Goal: Task Accomplishment & Management: Manage account settings

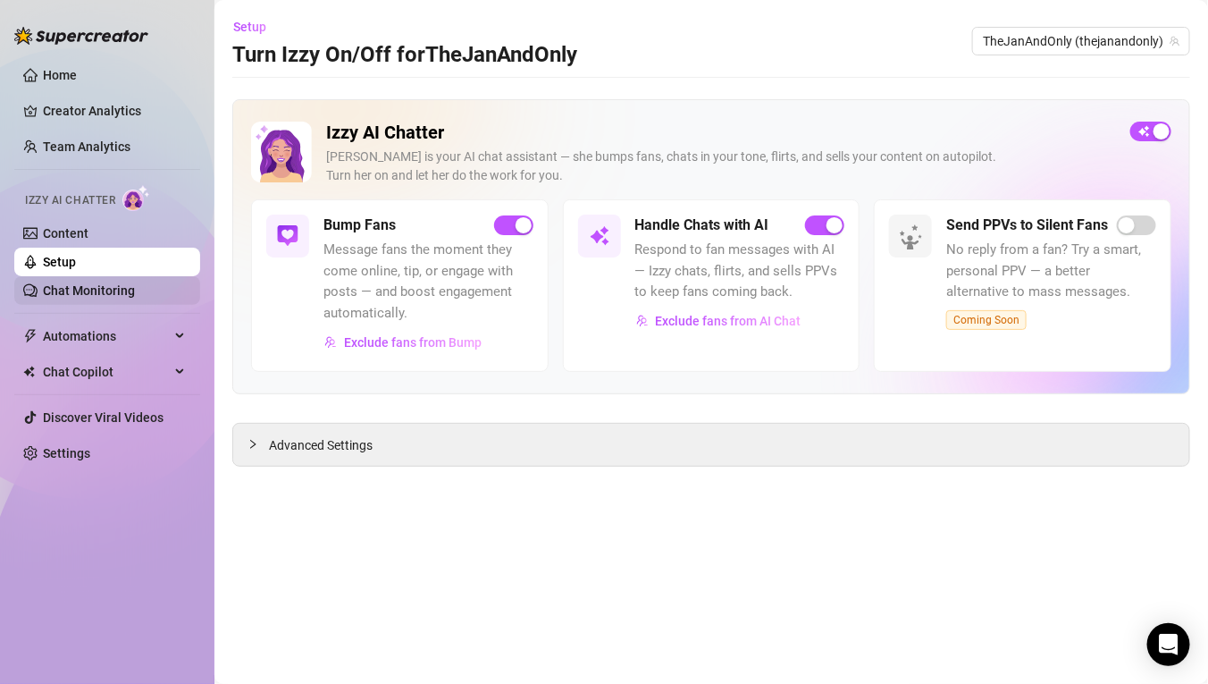
click at [92, 285] on link "Chat Monitoring" at bounding box center [89, 290] width 92 height 14
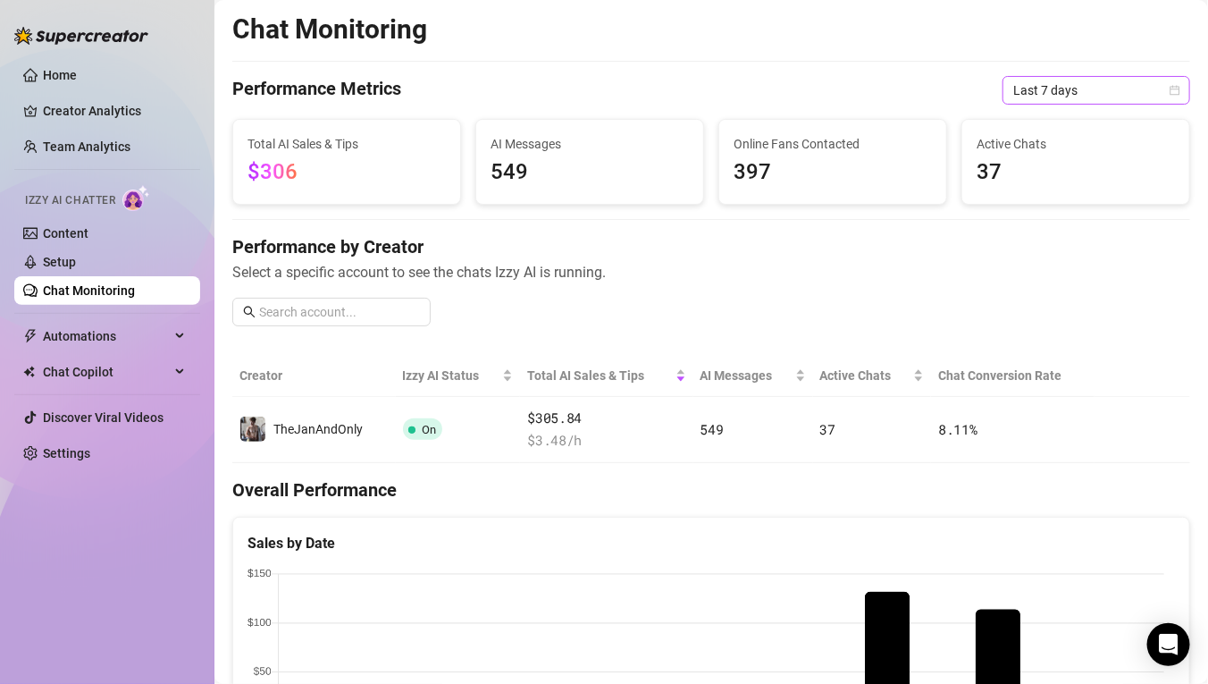
click at [1137, 89] on span "Last 7 days" at bounding box center [1096, 90] width 166 height 27
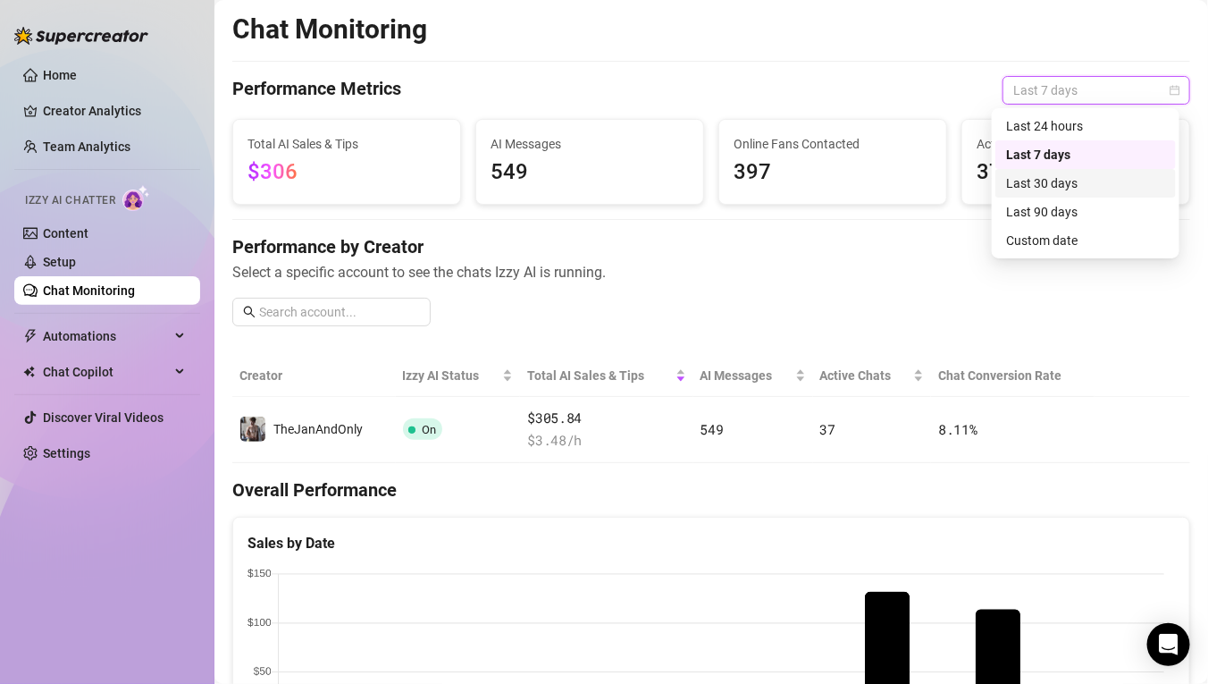
click at [1013, 185] on div "Last 30 days" at bounding box center [1085, 183] width 159 height 20
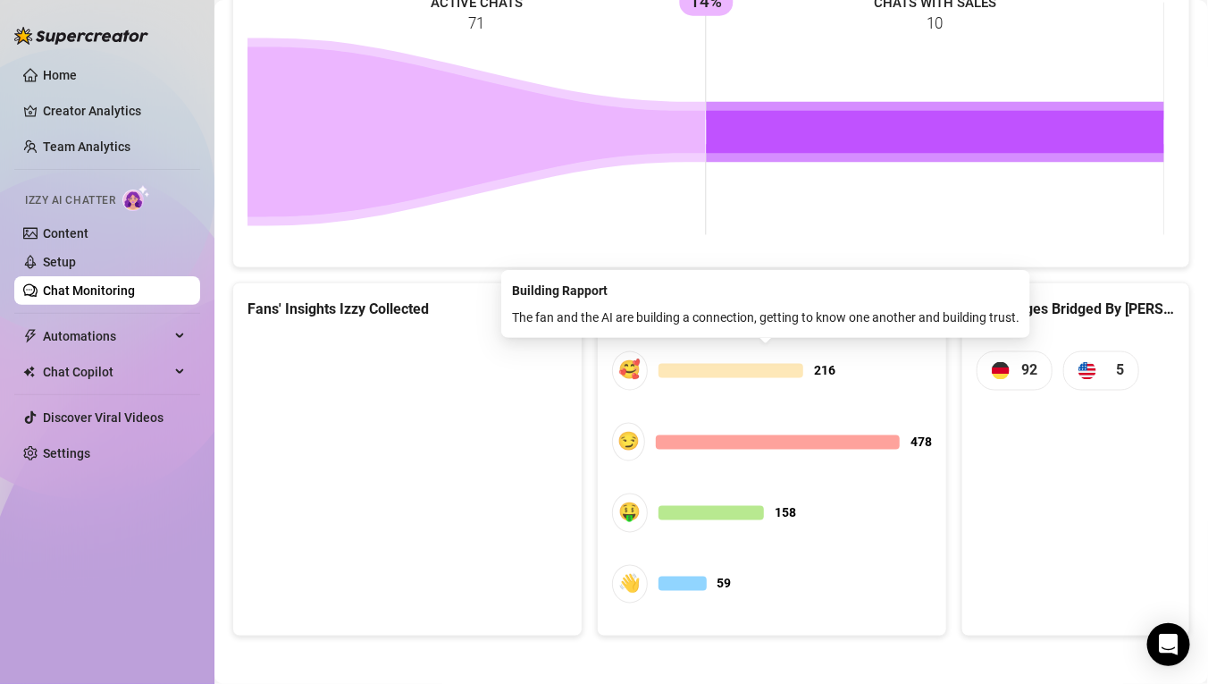
scroll to position [844, 0]
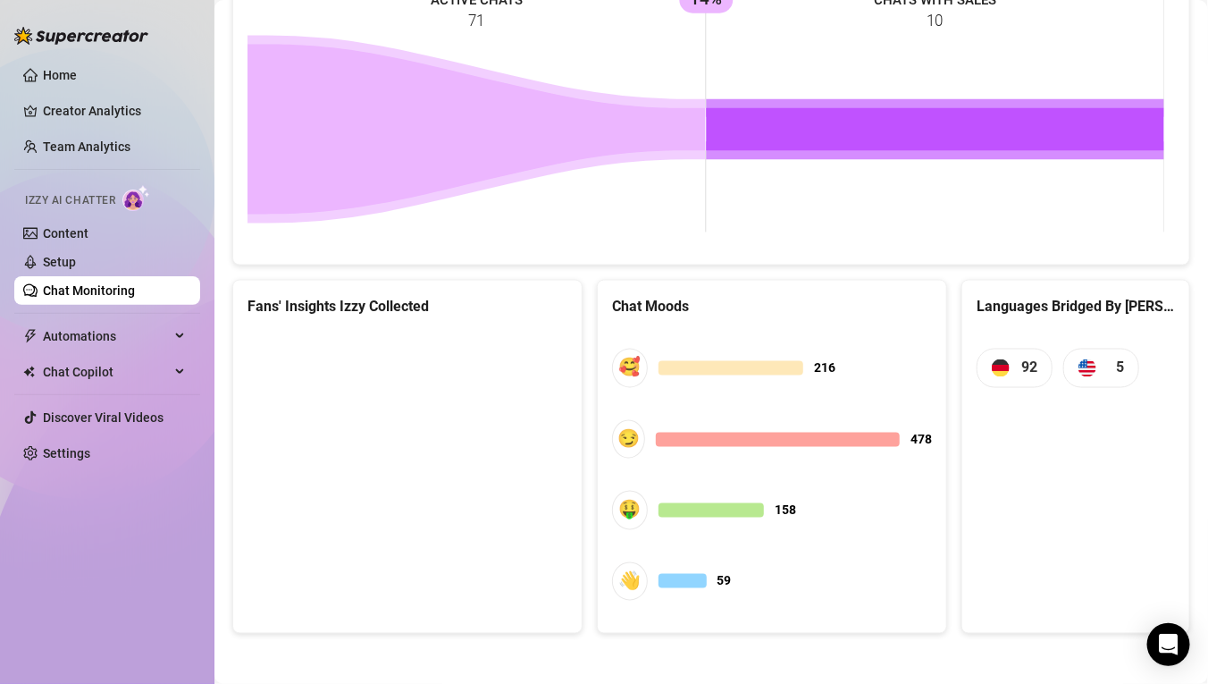
click at [951, 126] on icon at bounding box center [936, 130] width 458 height 43
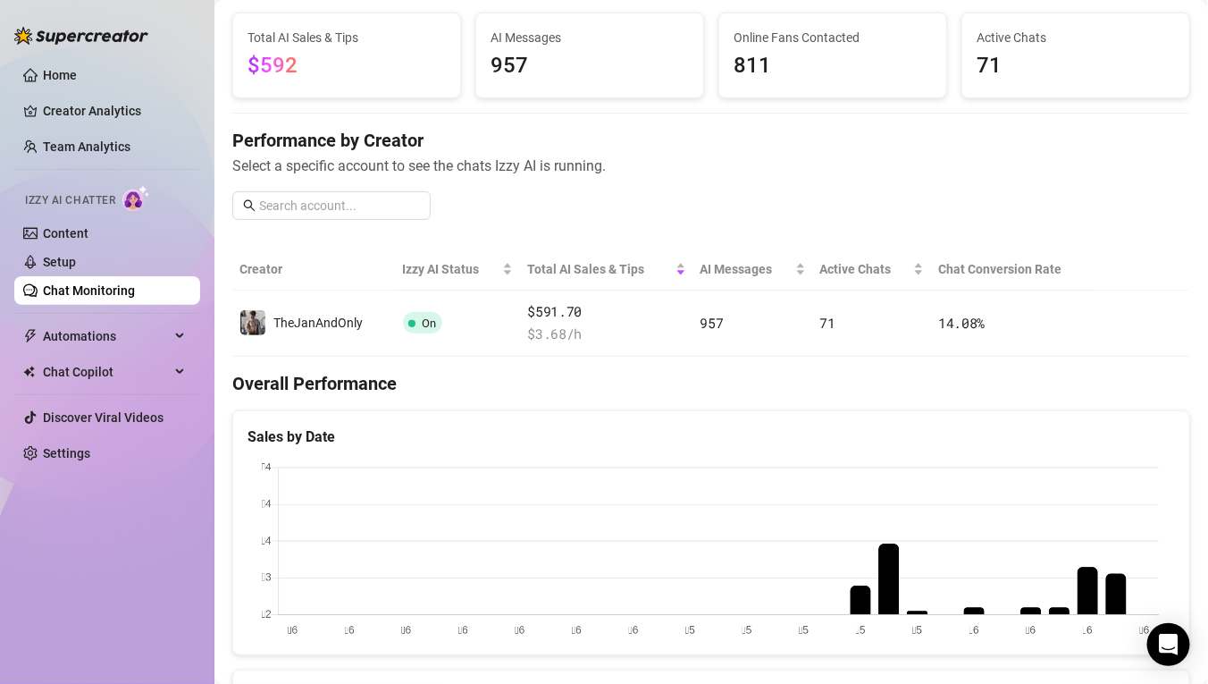
scroll to position [0, 0]
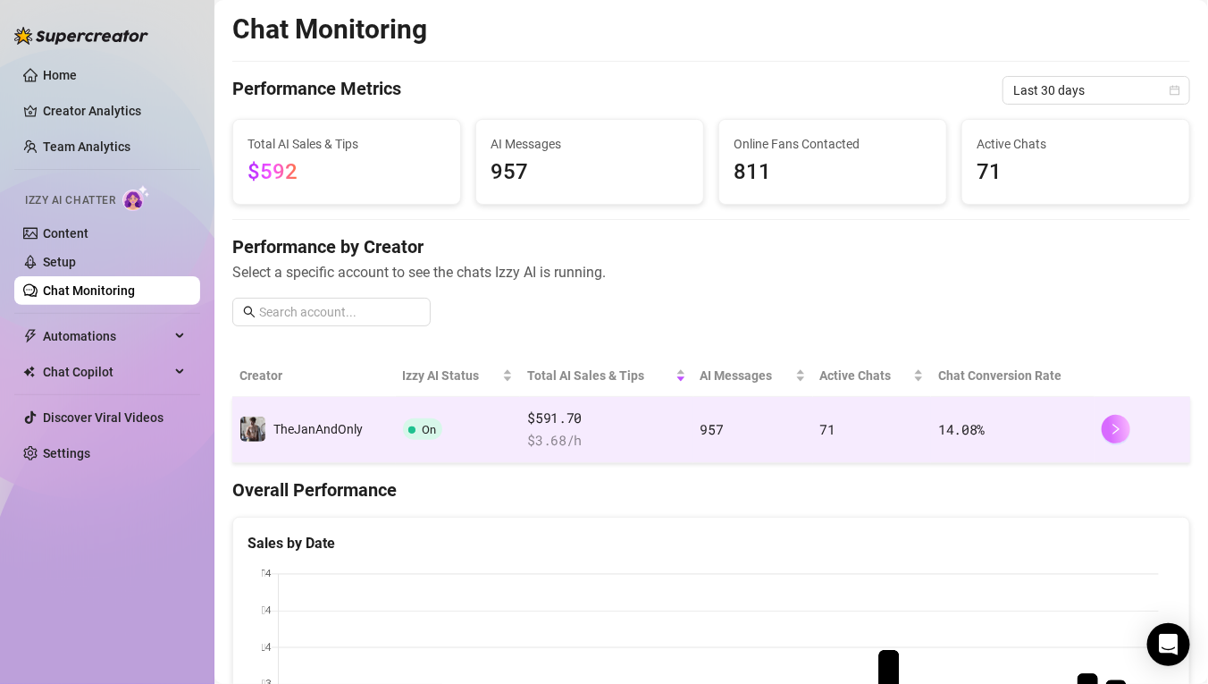
click at [1109, 435] on button "button" at bounding box center [1116, 429] width 29 height 29
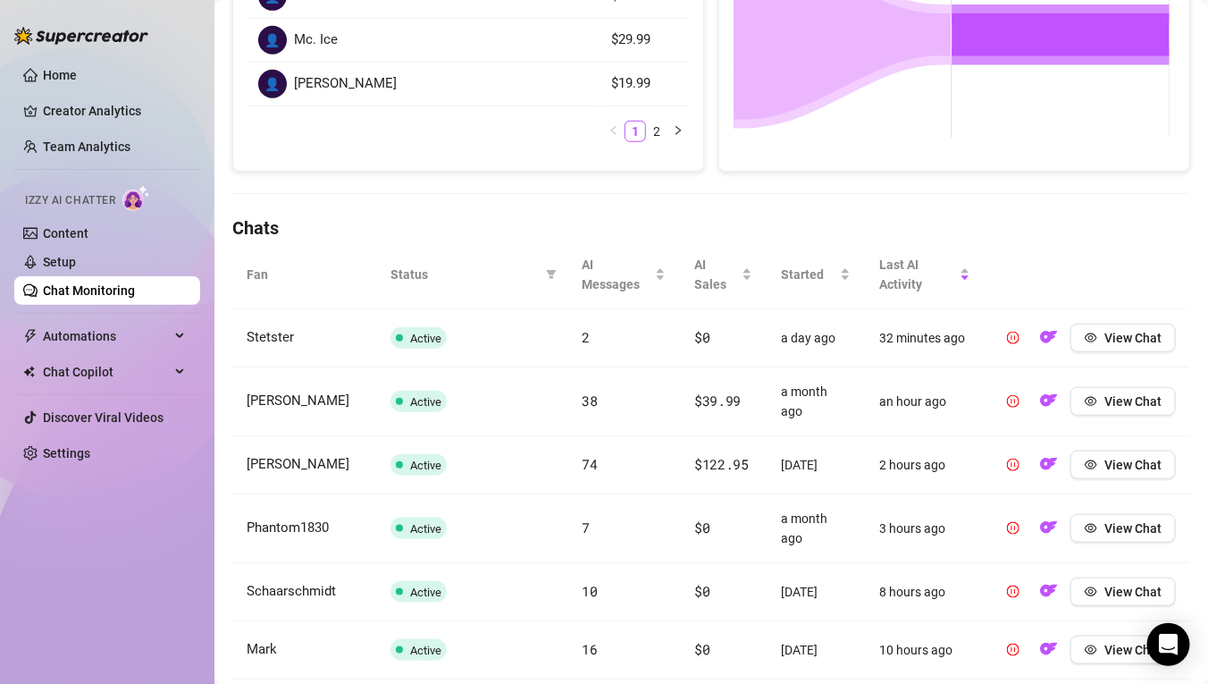
scroll to position [529, 0]
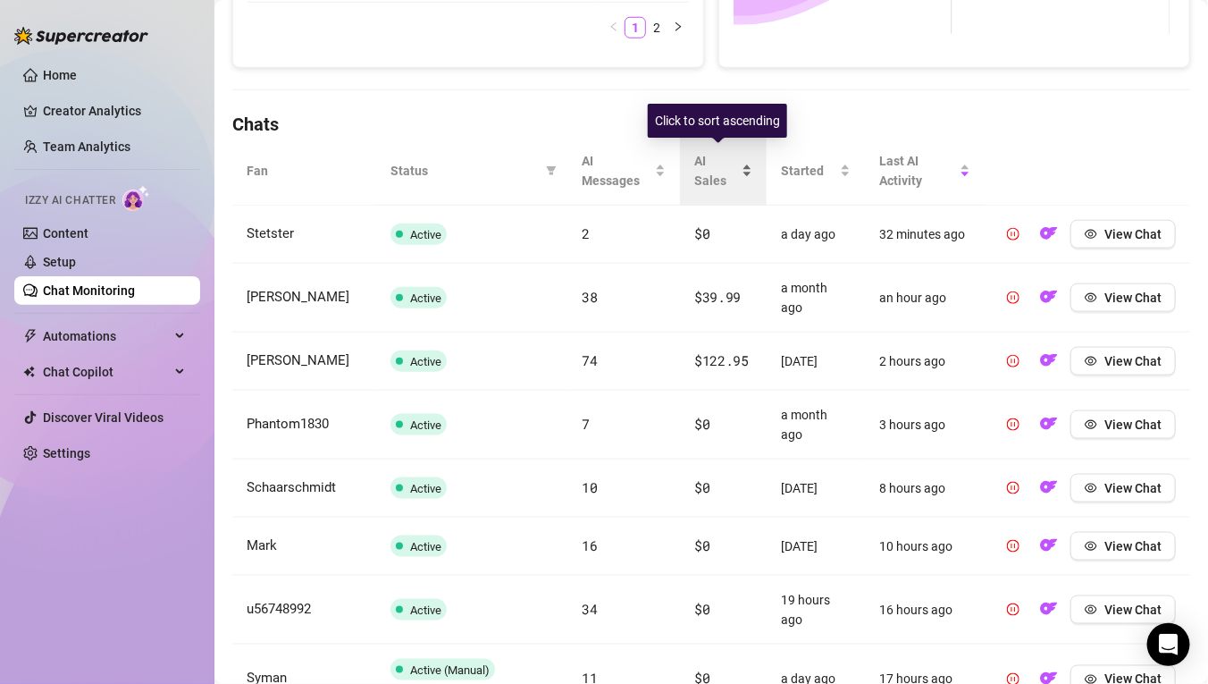
click at [698, 164] on span "AI Sales" at bounding box center [716, 170] width 44 height 39
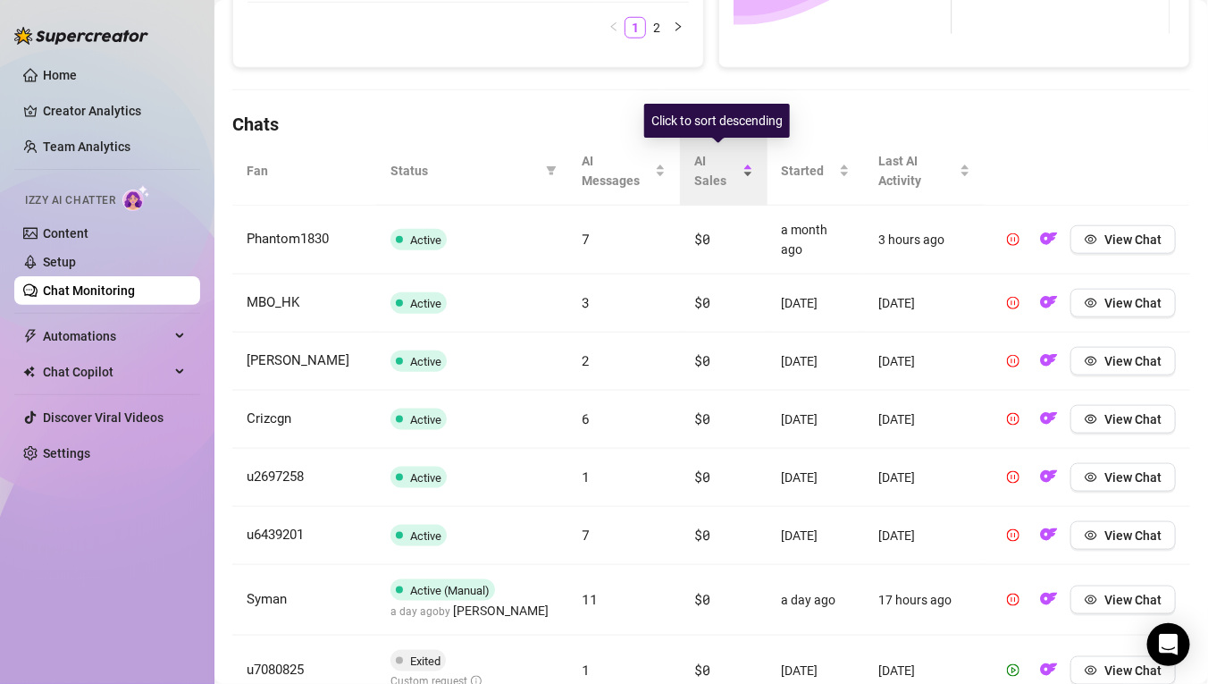
click at [699, 164] on span "AI Sales" at bounding box center [716, 170] width 44 height 39
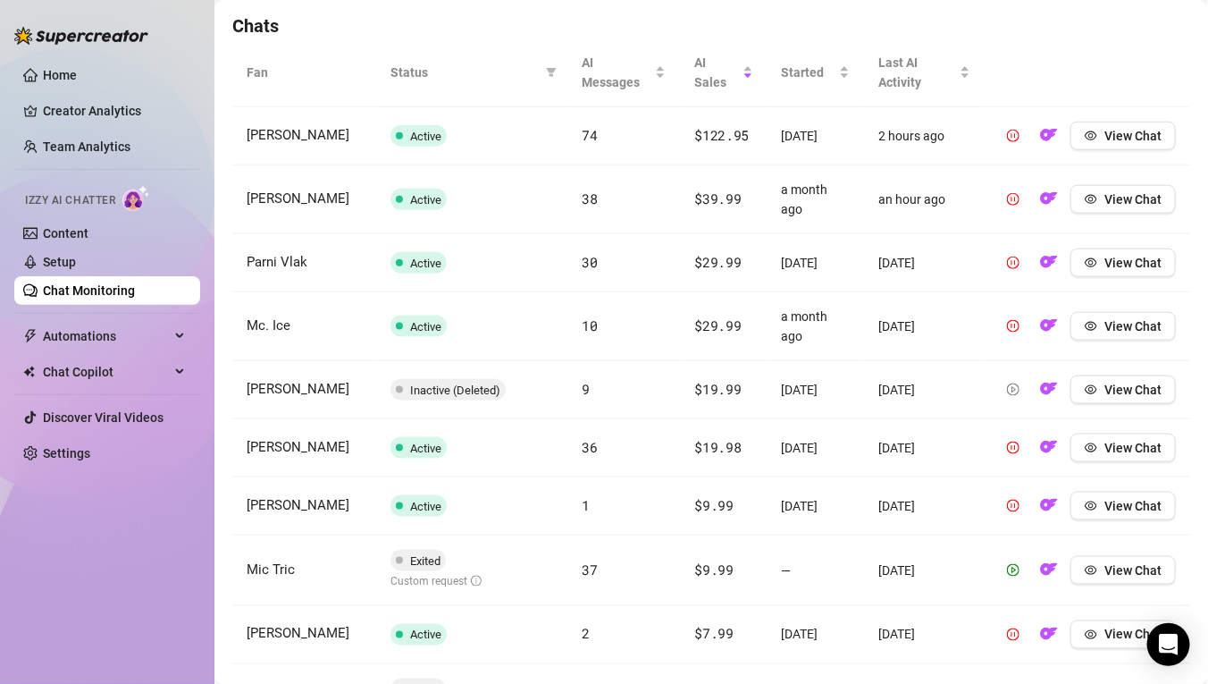
scroll to position [627, 0]
click at [1085, 575] on icon "eye" at bounding box center [1091, 570] width 13 height 9
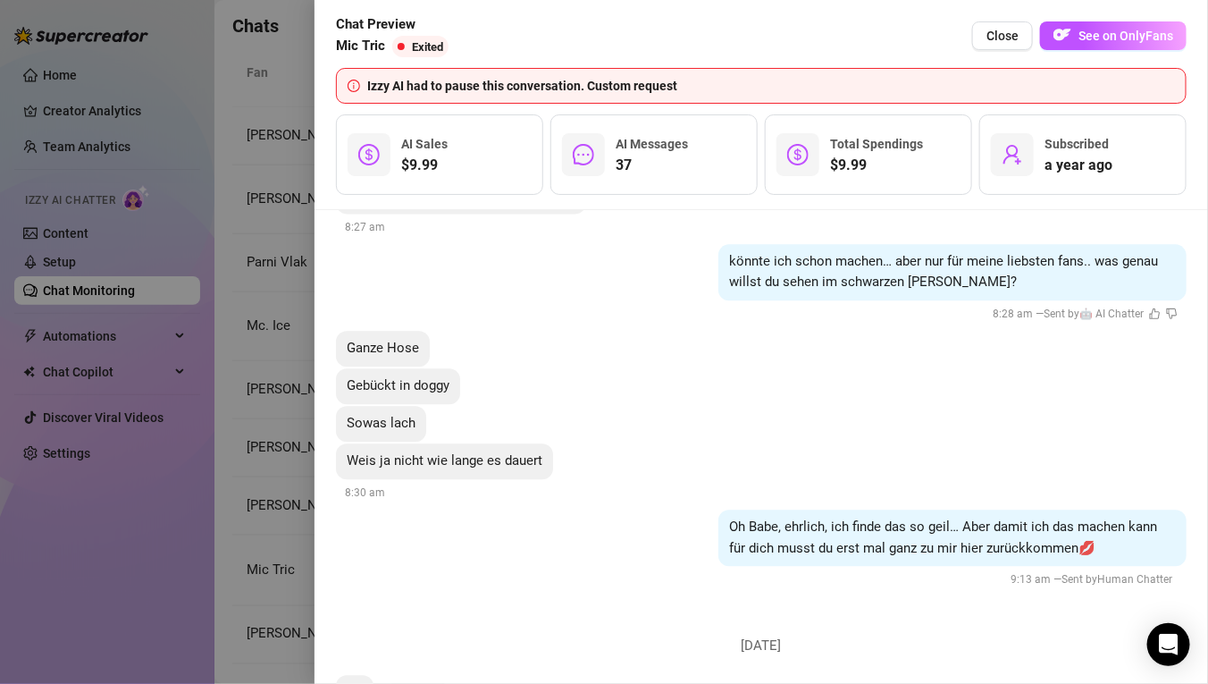
scroll to position [11160, 0]
click at [994, 27] on button "Close" at bounding box center [1002, 35] width 61 height 29
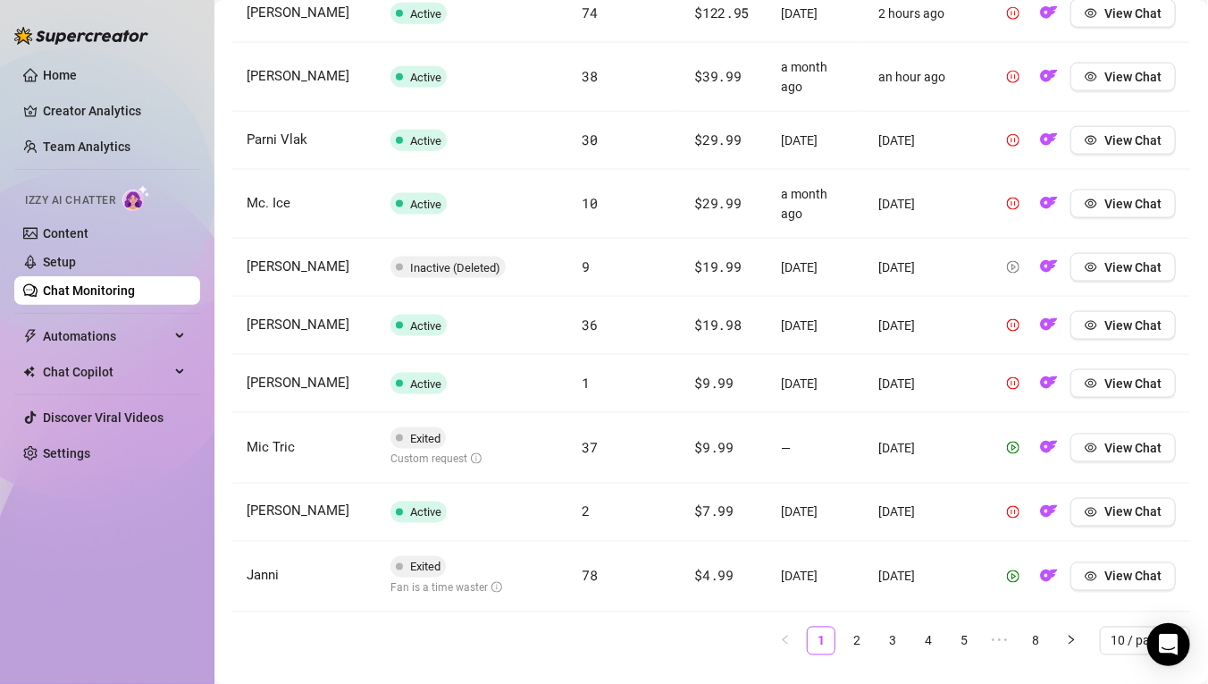
scroll to position [775, 0]
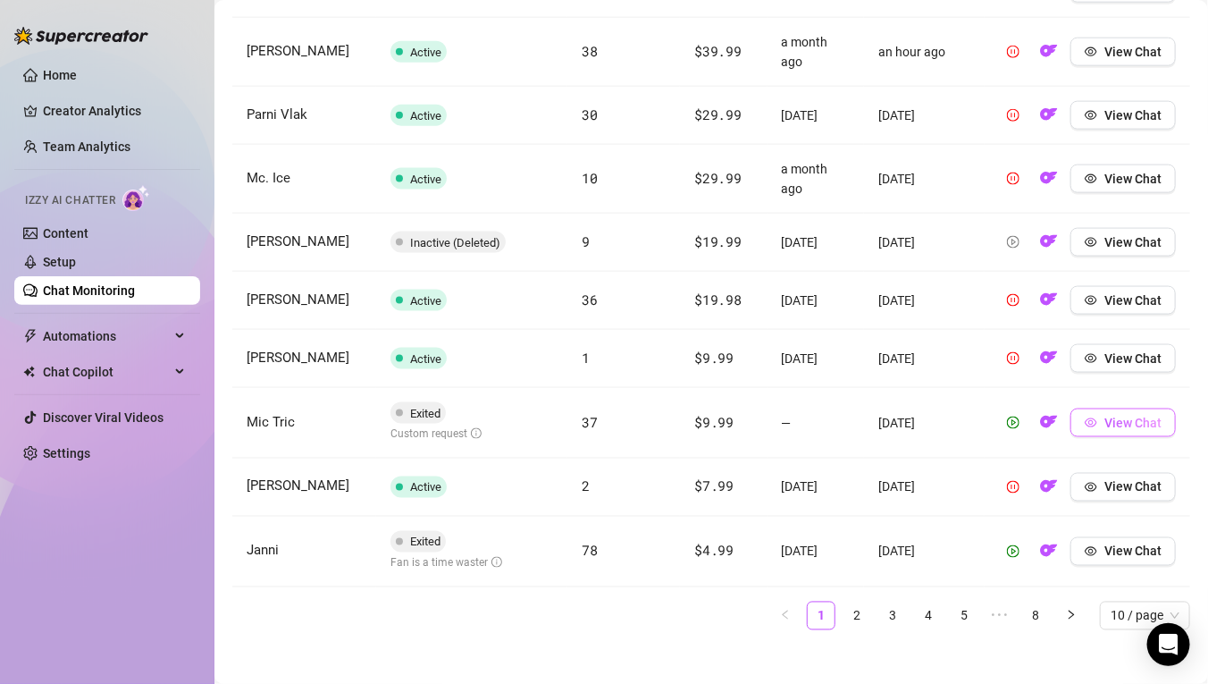
click at [1126, 429] on span "View Chat" at bounding box center [1132, 422] width 57 height 14
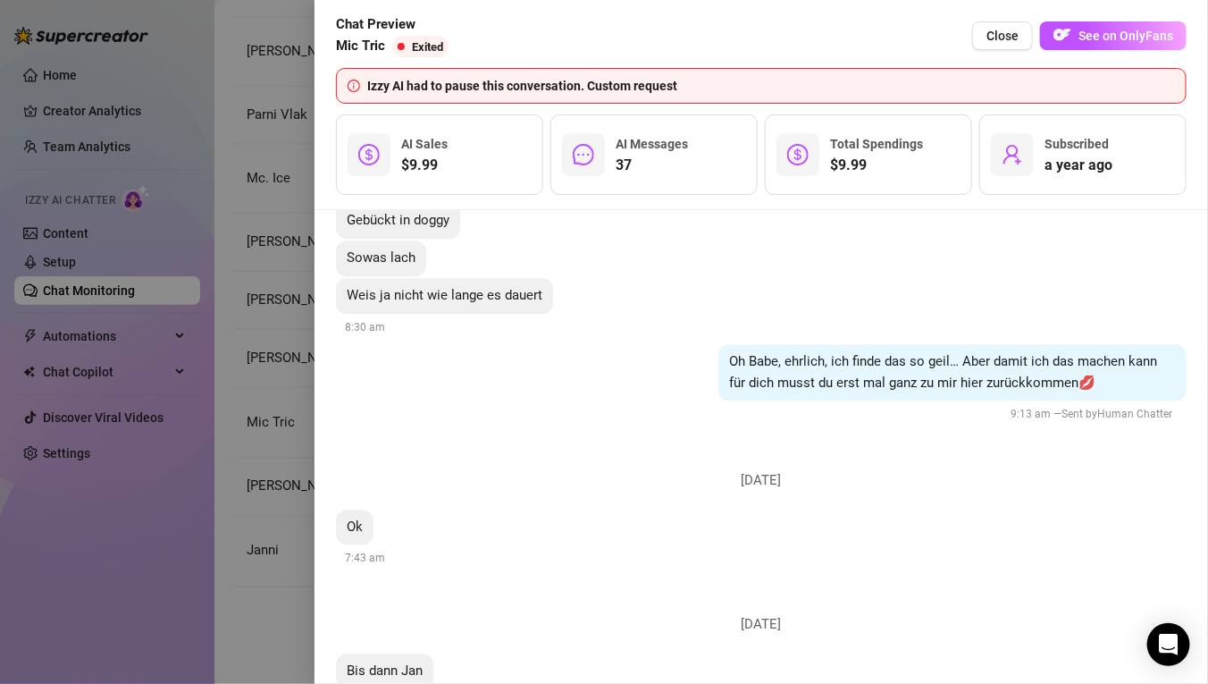
scroll to position [11336, 0]
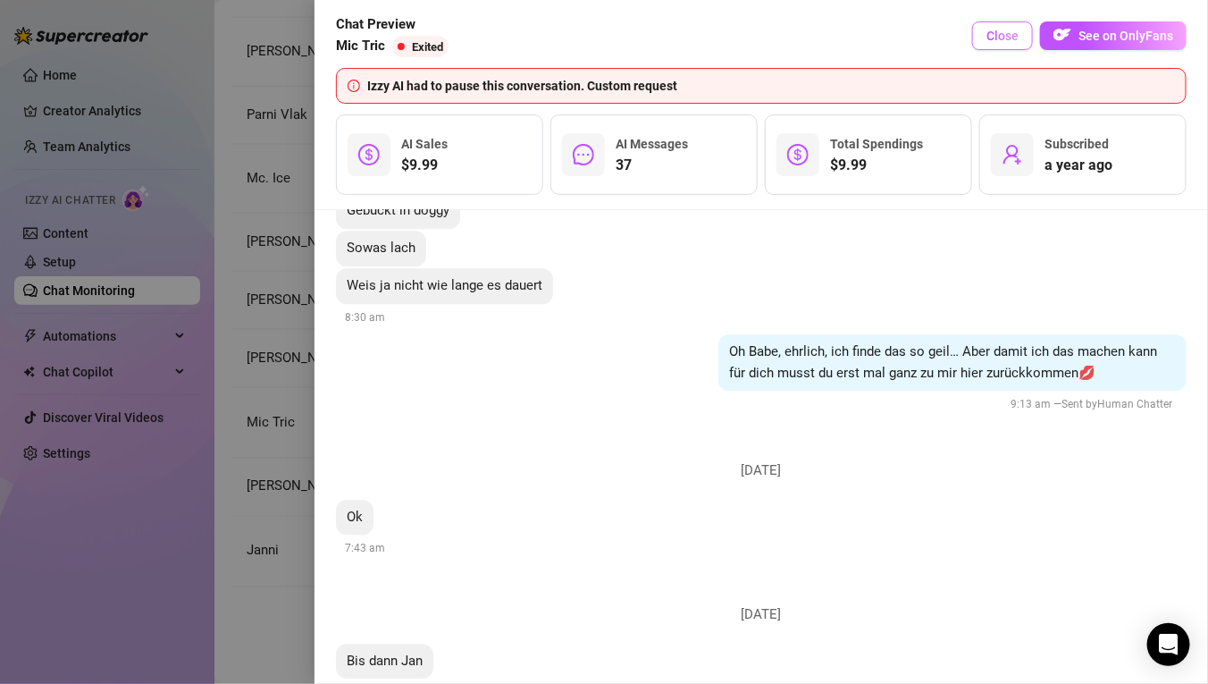
click at [1020, 43] on button "Close" at bounding box center [1002, 35] width 61 height 29
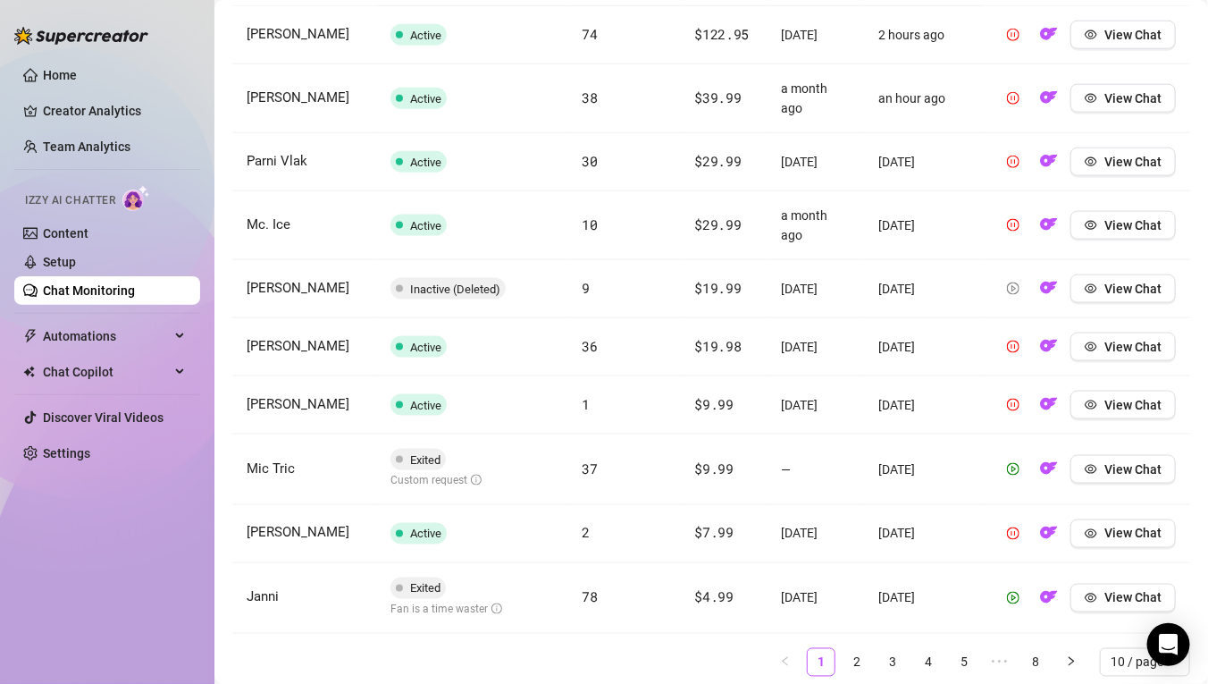
scroll to position [727, 0]
click at [88, 234] on link "Content" at bounding box center [66, 233] width 46 height 14
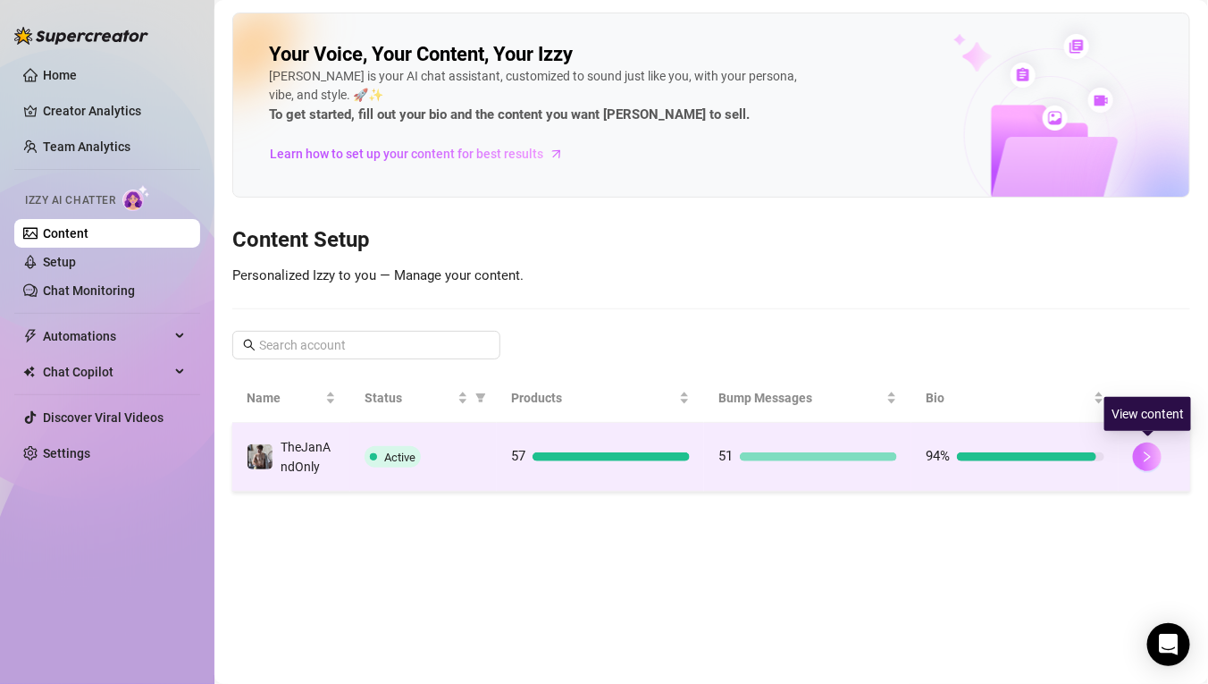
click at [1148, 454] on icon "right" at bounding box center [1148, 456] width 6 height 11
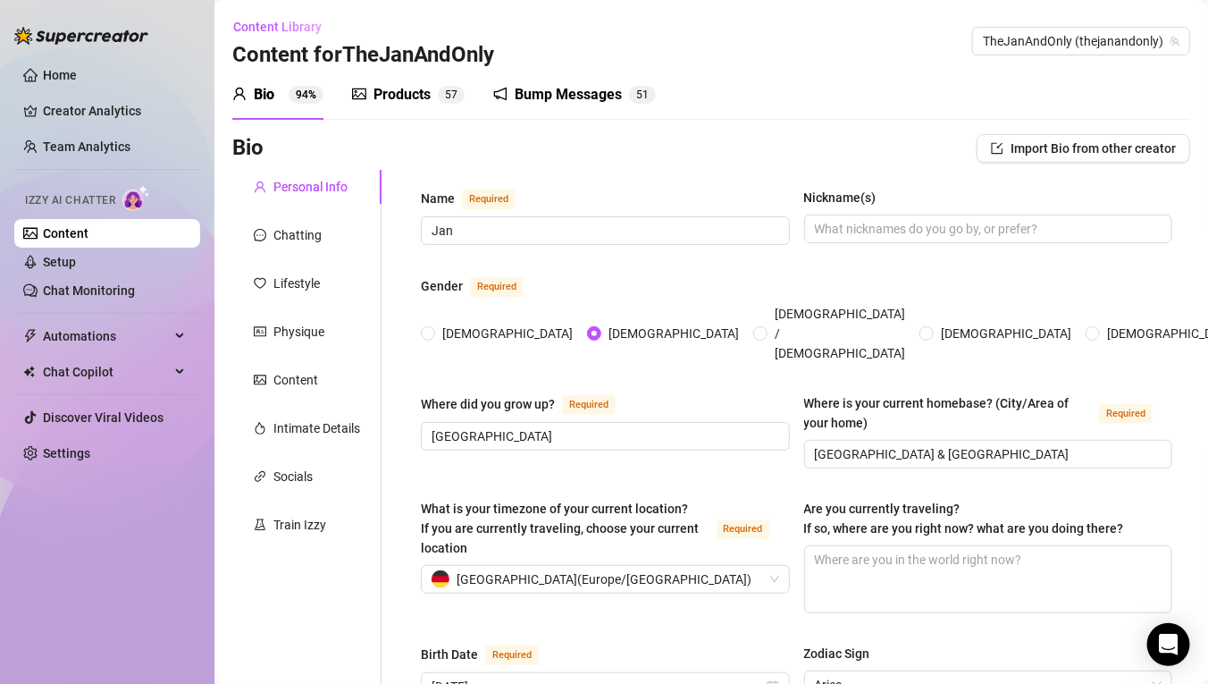
click at [416, 88] on div "Products" at bounding box center [401, 94] width 57 height 21
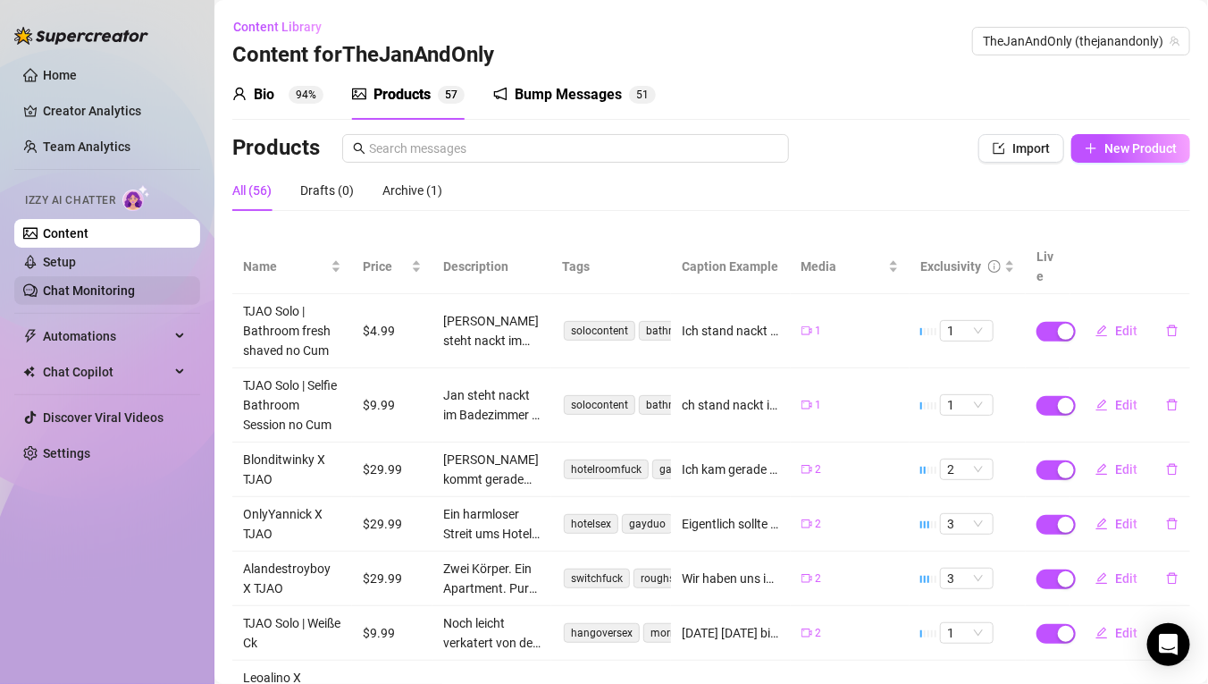
click at [96, 289] on link "Chat Monitoring" at bounding box center [89, 290] width 92 height 14
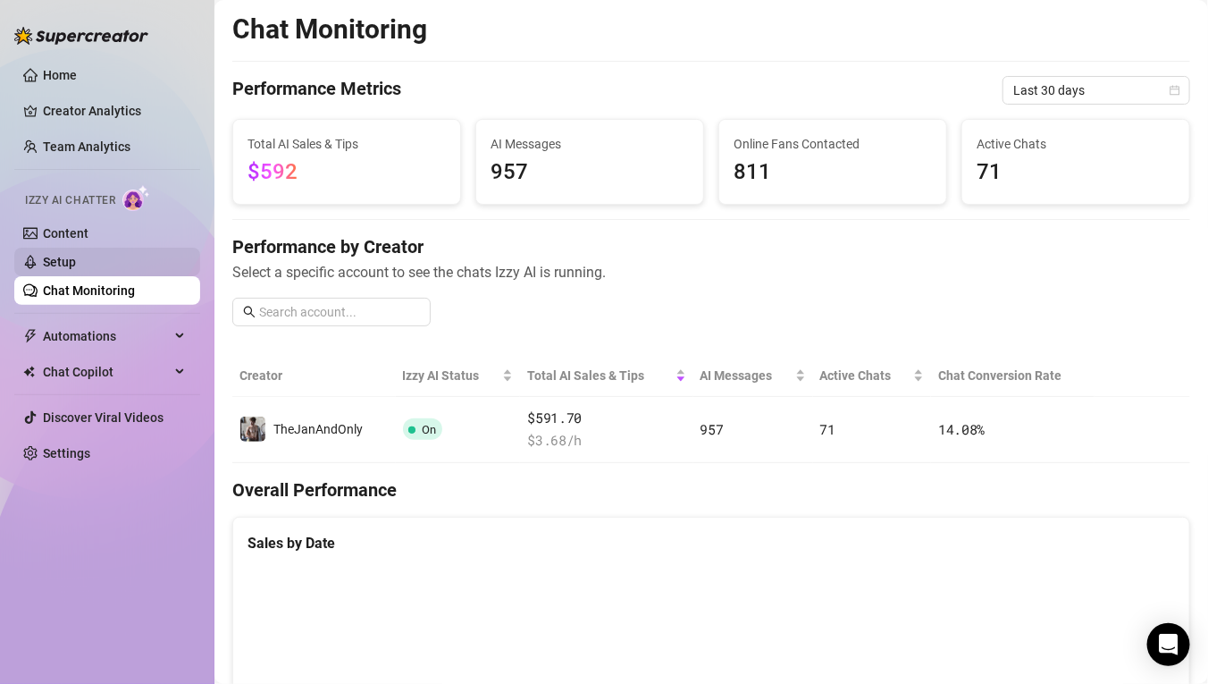
click at [76, 255] on link "Setup" at bounding box center [59, 262] width 33 height 14
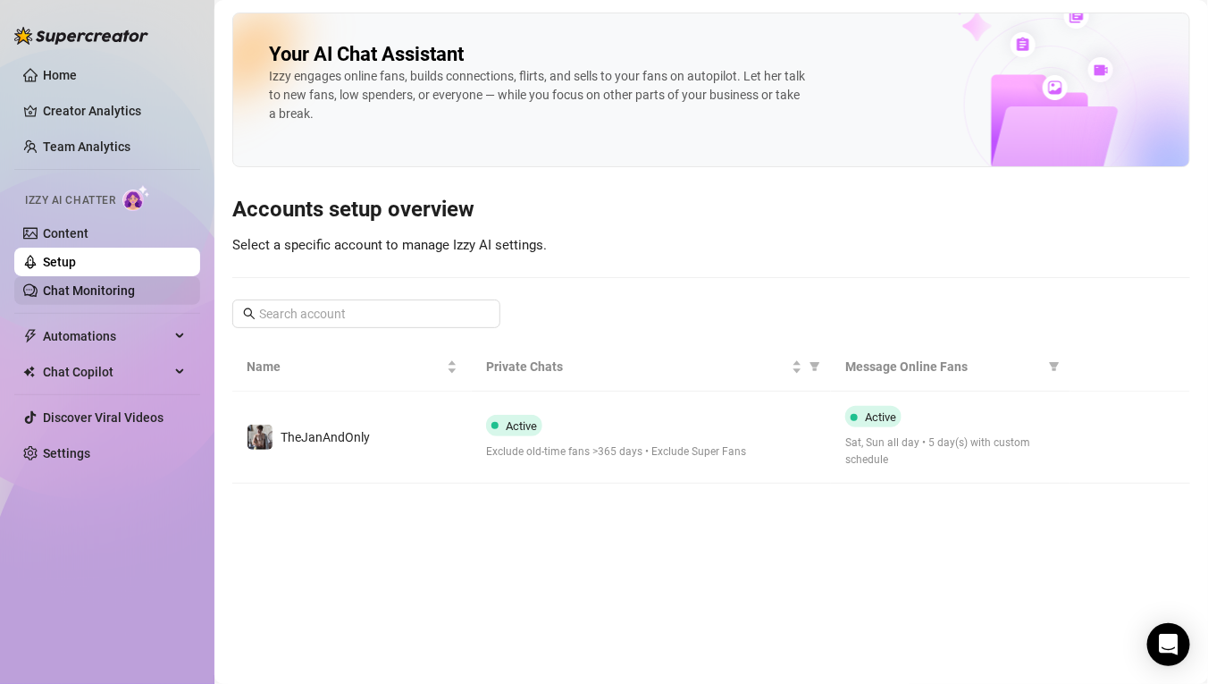
click at [98, 283] on link "Chat Monitoring" at bounding box center [89, 290] width 92 height 14
